Goal: Check status: Check status

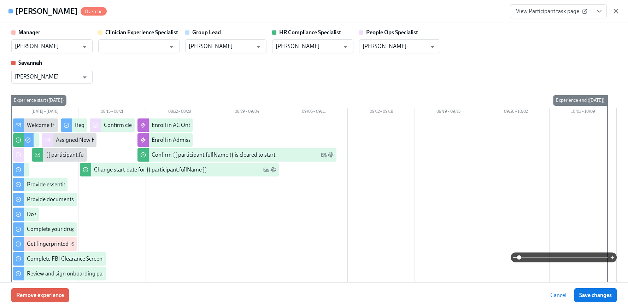
scroll to position [728, 0]
click at [617, 12] on icon "button" at bounding box center [615, 11] width 7 height 7
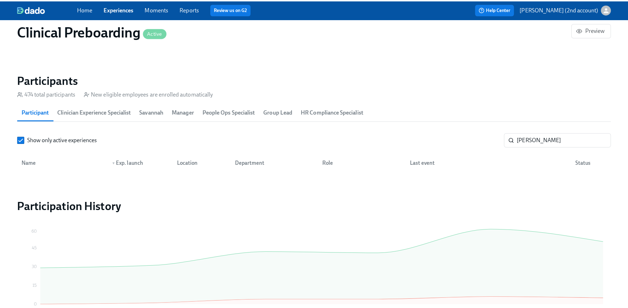
scroll to position [0, 7995]
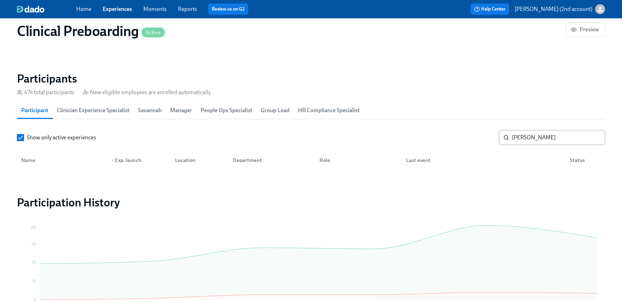
click at [545, 137] on input "[PERSON_NAME]" at bounding box center [558, 138] width 93 height 14
paste input "[DATE] Burns"
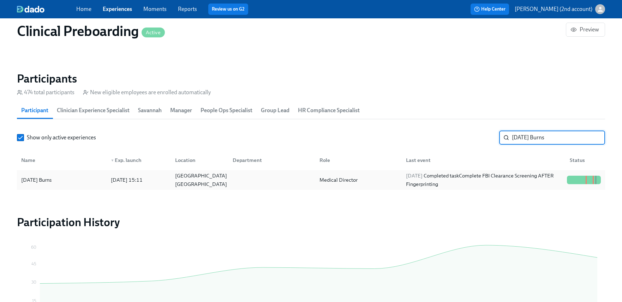
click at [441, 182] on div "[DATE] Completed task Complete FBI Clearance Screening AFTER Fingerprinting" at bounding box center [483, 180] width 161 height 17
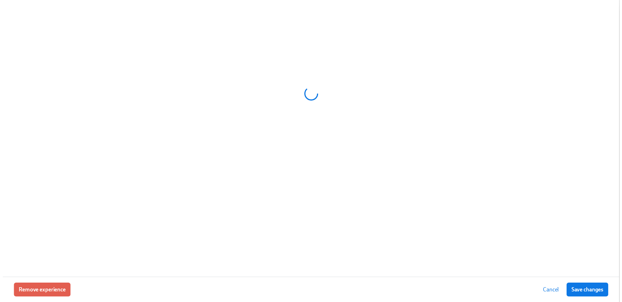
scroll to position [0, 8000]
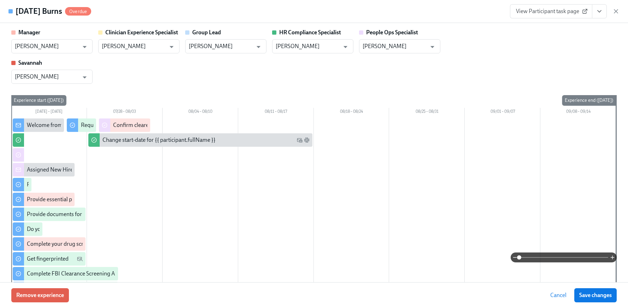
click at [597, 11] on icon "View task page" at bounding box center [599, 12] width 4 height 2
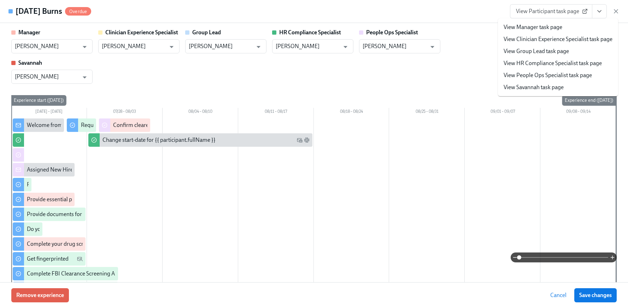
click at [597, 11] on icon "View task page" at bounding box center [599, 12] width 4 height 2
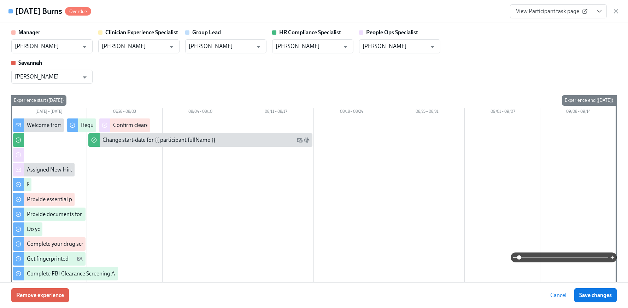
click at [604, 11] on button "View task page" at bounding box center [599, 11] width 15 height 14
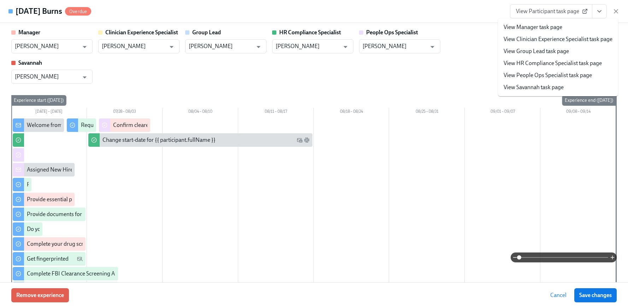
click at [569, 73] on link "View People Ops Specialist task page" at bounding box center [547, 75] width 88 height 8
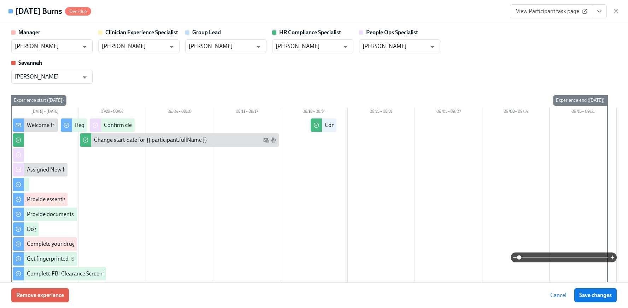
click at [617, 12] on icon "button" at bounding box center [615, 11] width 7 height 7
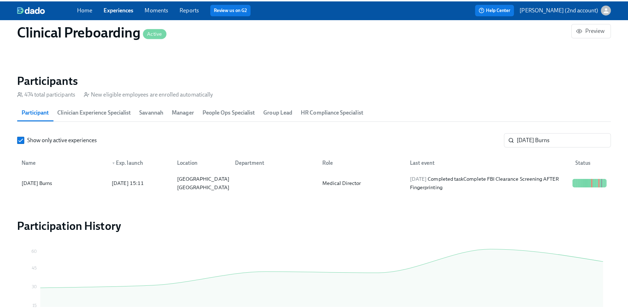
scroll to position [0, 7995]
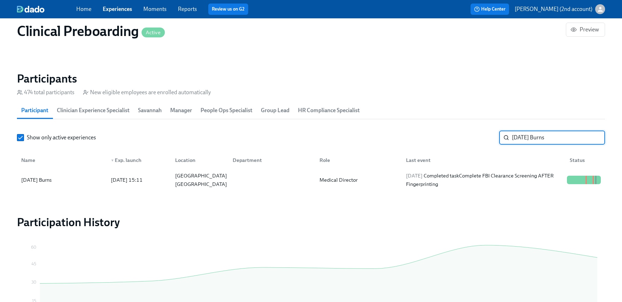
click at [559, 133] on input "[DATE] Burns" at bounding box center [558, 138] width 93 height 14
click at [559, 134] on input "[DATE] Burns" at bounding box center [558, 138] width 93 height 14
paste input "[PERSON_NAME]"
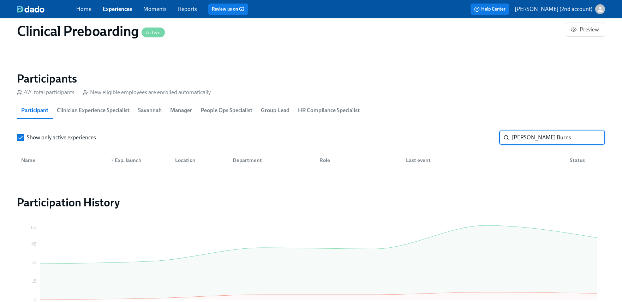
click at [558, 134] on input "[PERSON_NAME] Burns" at bounding box center [558, 138] width 93 height 14
click at [558, 136] on input "[PERSON_NAME] Burns" at bounding box center [558, 138] width 93 height 14
type input "[PERSON_NAME] [PERSON_NAME]"
drag, startPoint x: 594, startPoint y: 137, endPoint x: 583, endPoint y: 137, distance: 11.0
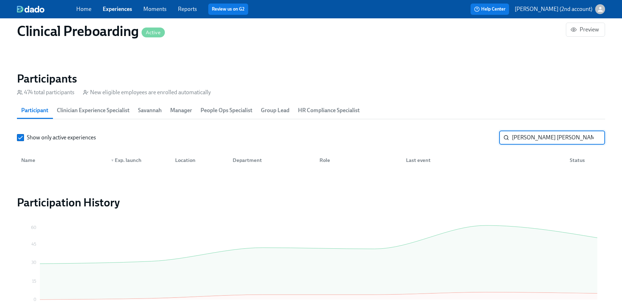
click at [594, 137] on input "[PERSON_NAME] [PERSON_NAME]" at bounding box center [558, 138] width 93 height 14
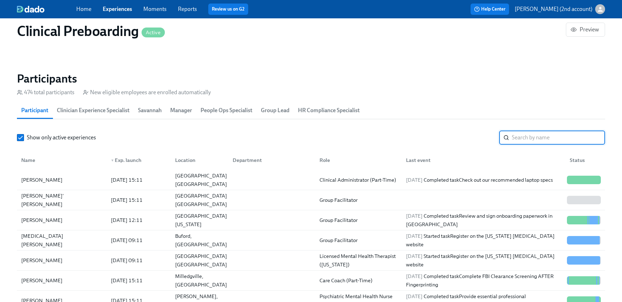
click at [582, 137] on input "search" at bounding box center [558, 138] width 93 height 14
type input "[PERSON_NAME]"
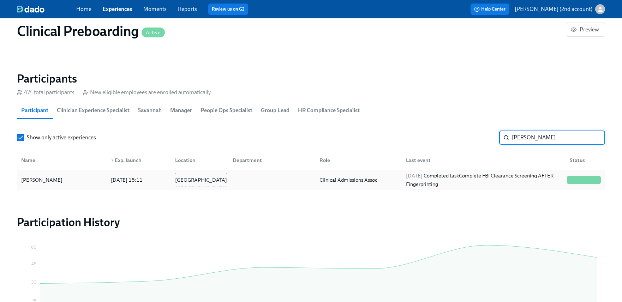
click at [553, 176] on div "[DATE] Completed task Complete FBI Clearance Screening AFTER Fingerprinting" at bounding box center [483, 180] width 161 height 17
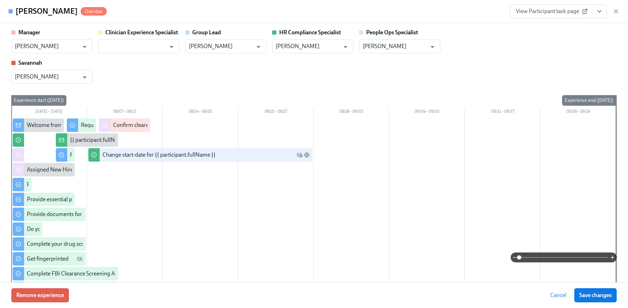
click at [598, 13] on icon "View task page" at bounding box center [598, 11] width 7 height 7
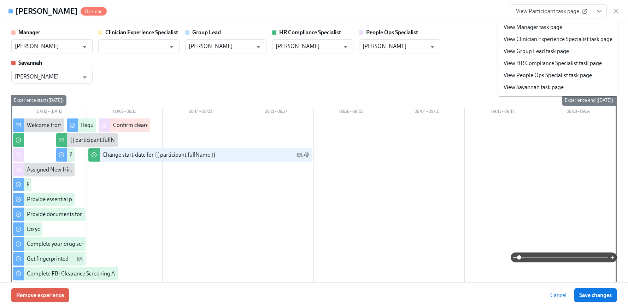
click at [561, 71] on link "View People Ops Specialist task page" at bounding box center [547, 75] width 88 height 8
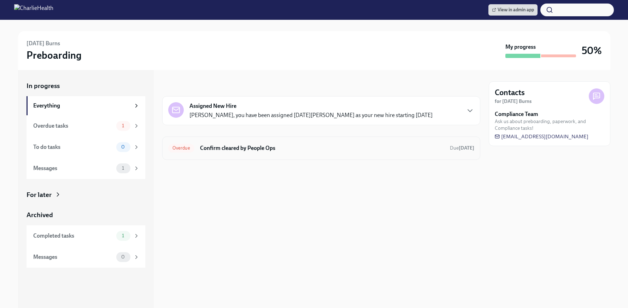
click at [257, 146] on h6 "Confirm cleared by People Ops" at bounding box center [322, 148] width 244 height 8
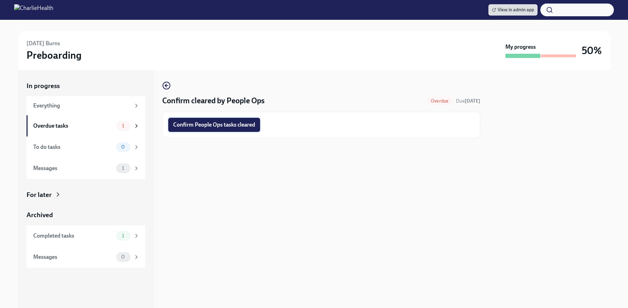
click at [234, 123] on span "Confirm People Ops tasks cleared" at bounding box center [214, 124] width 82 height 7
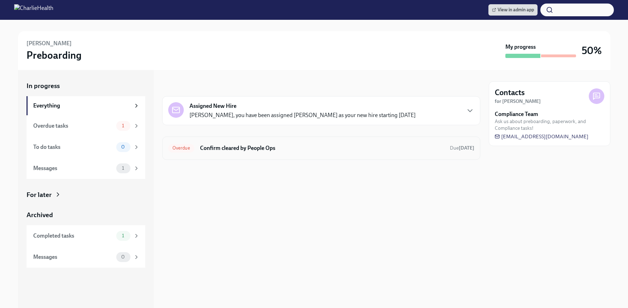
click at [338, 143] on div "Overdue Confirm cleared by People Ops Due [DATE]" at bounding box center [321, 147] width 306 height 11
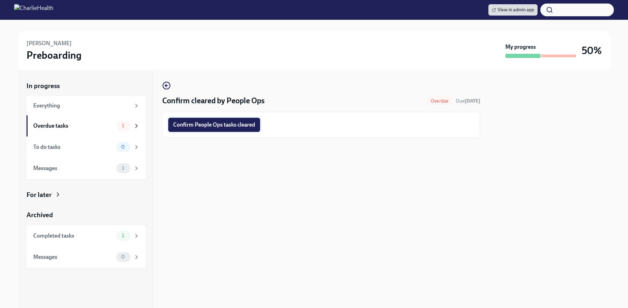
click at [190, 125] on span "Confirm People Ops tasks cleared" at bounding box center [214, 124] width 82 height 7
